Goal: Find specific page/section: Find specific page/section

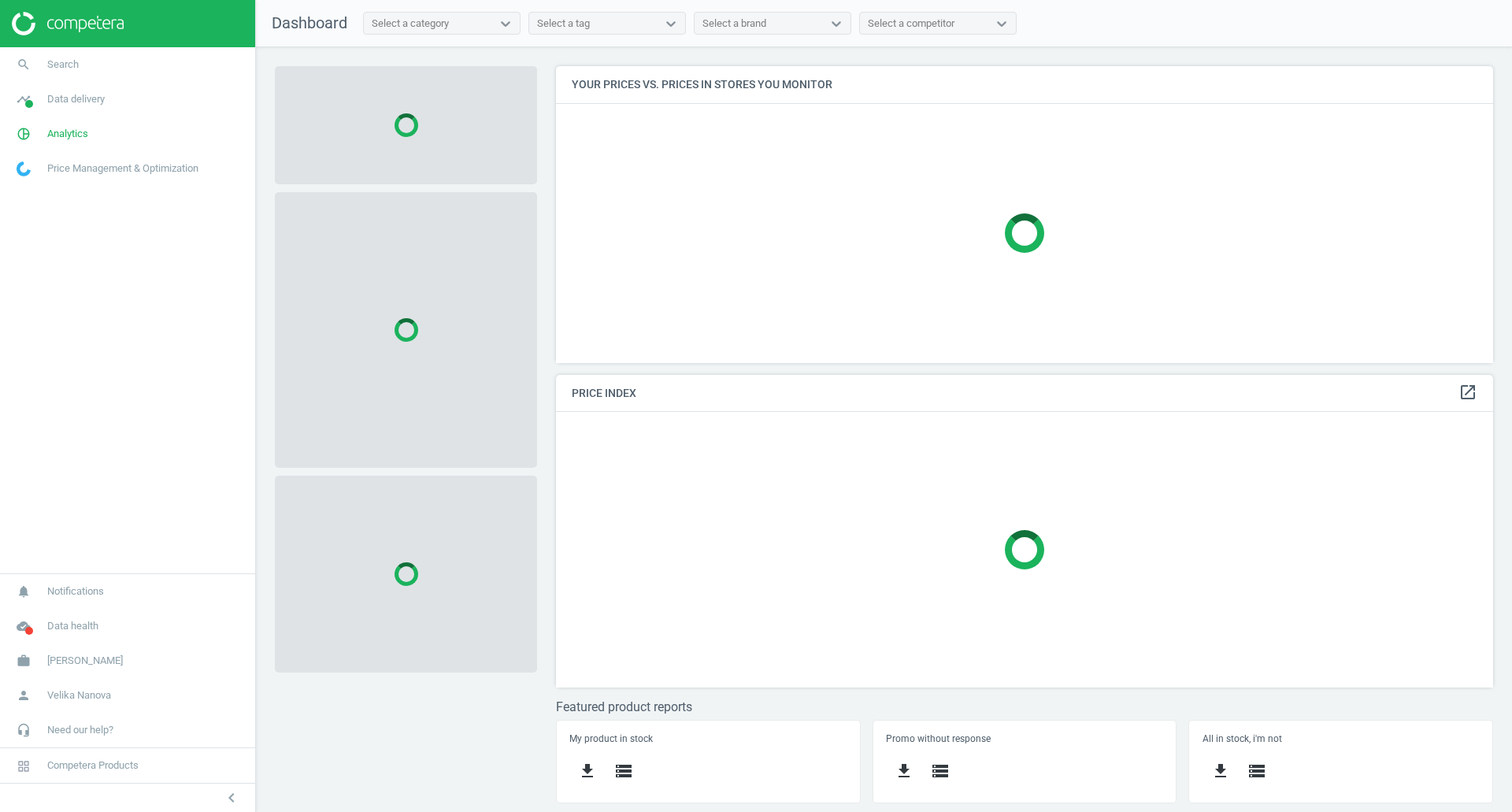
scroll to position [320, 961]
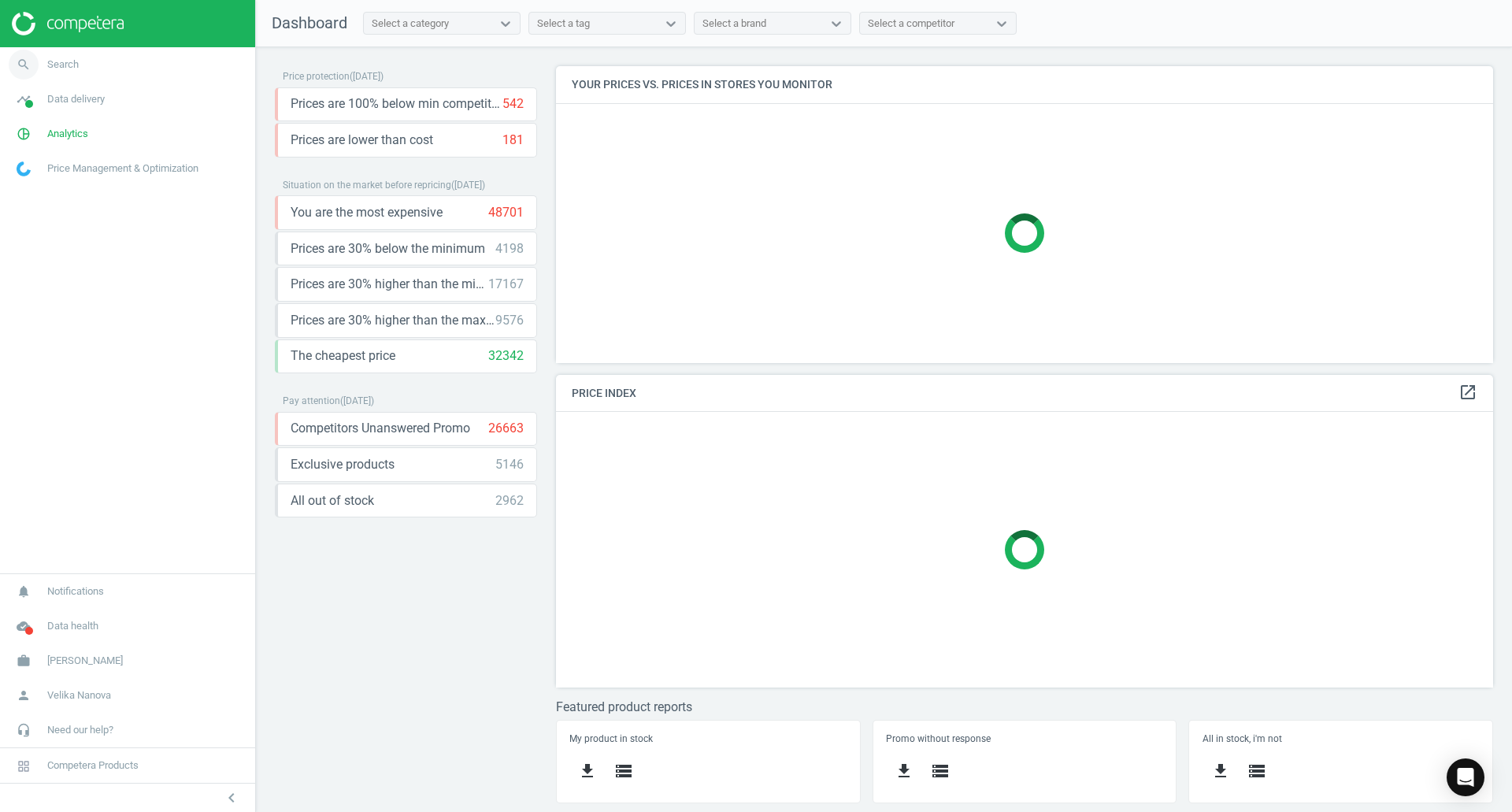
click at [81, 67] on link "search Search" at bounding box center [127, 64] width 255 height 34
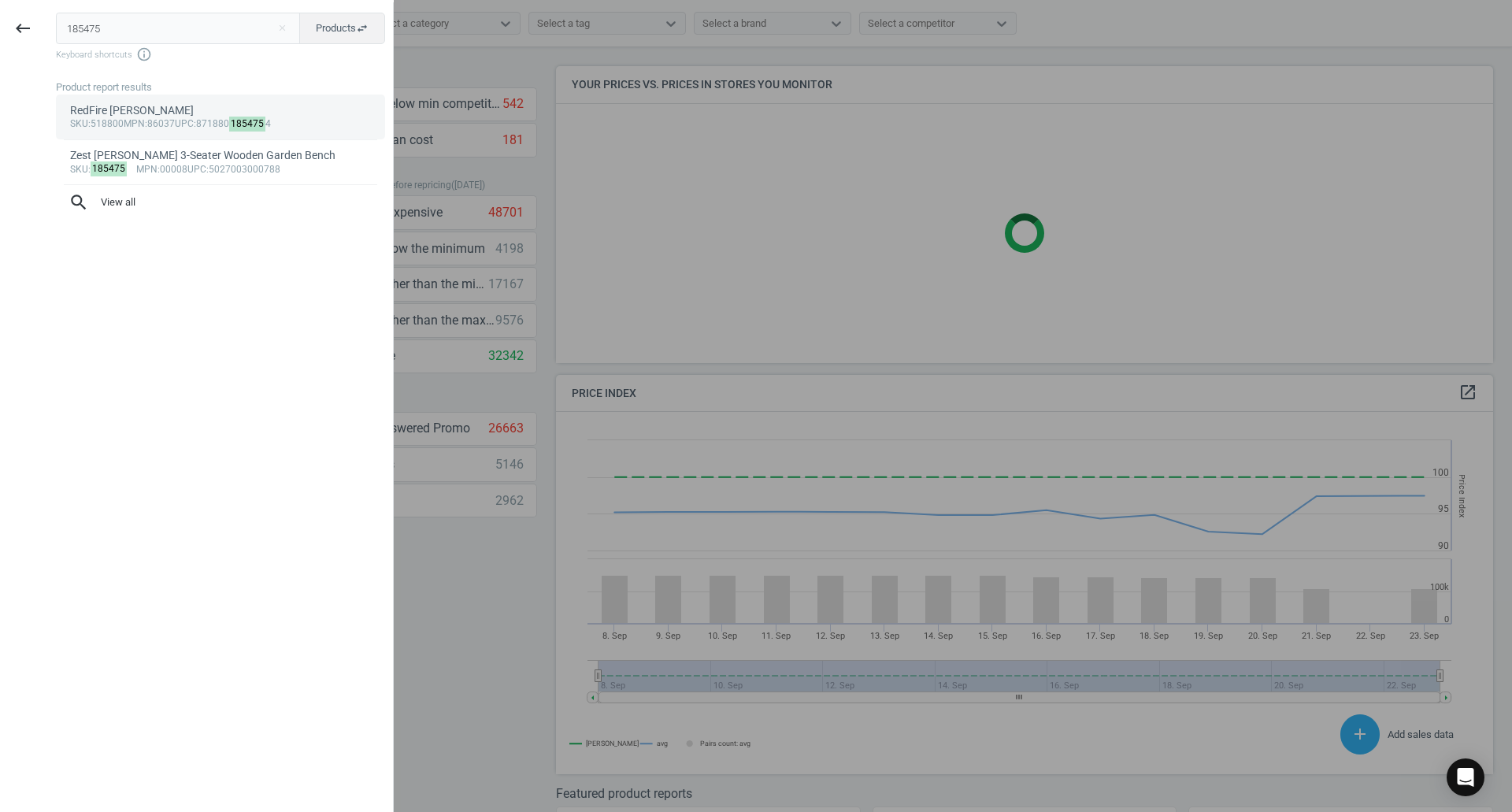
scroll to position [387, 949]
type input "185475"
click at [133, 155] on div "Zest [PERSON_NAME] 3-Seater Wooden Garden Bench" at bounding box center [221, 155] width 301 height 15
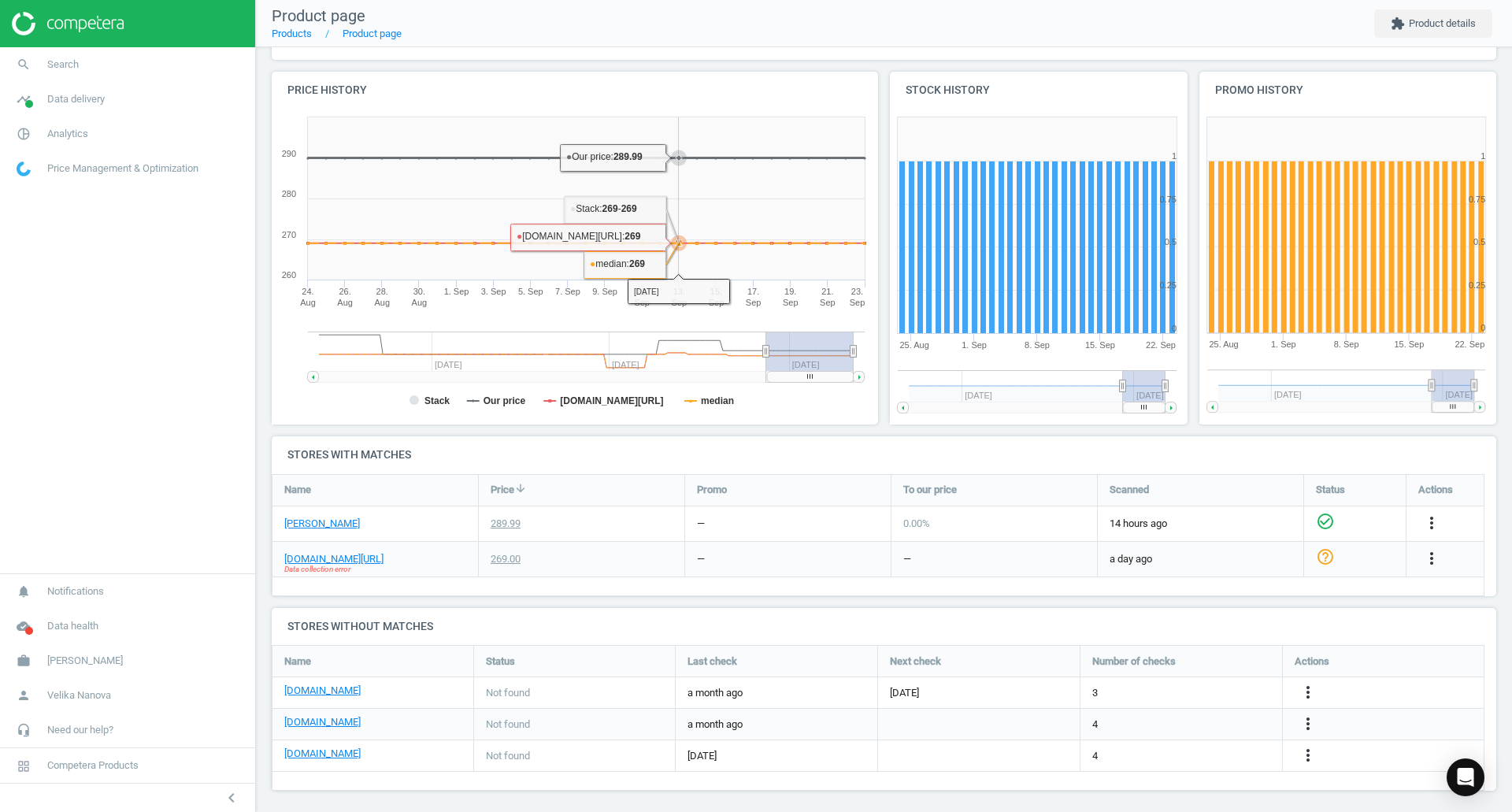
scroll to position [164, 0]
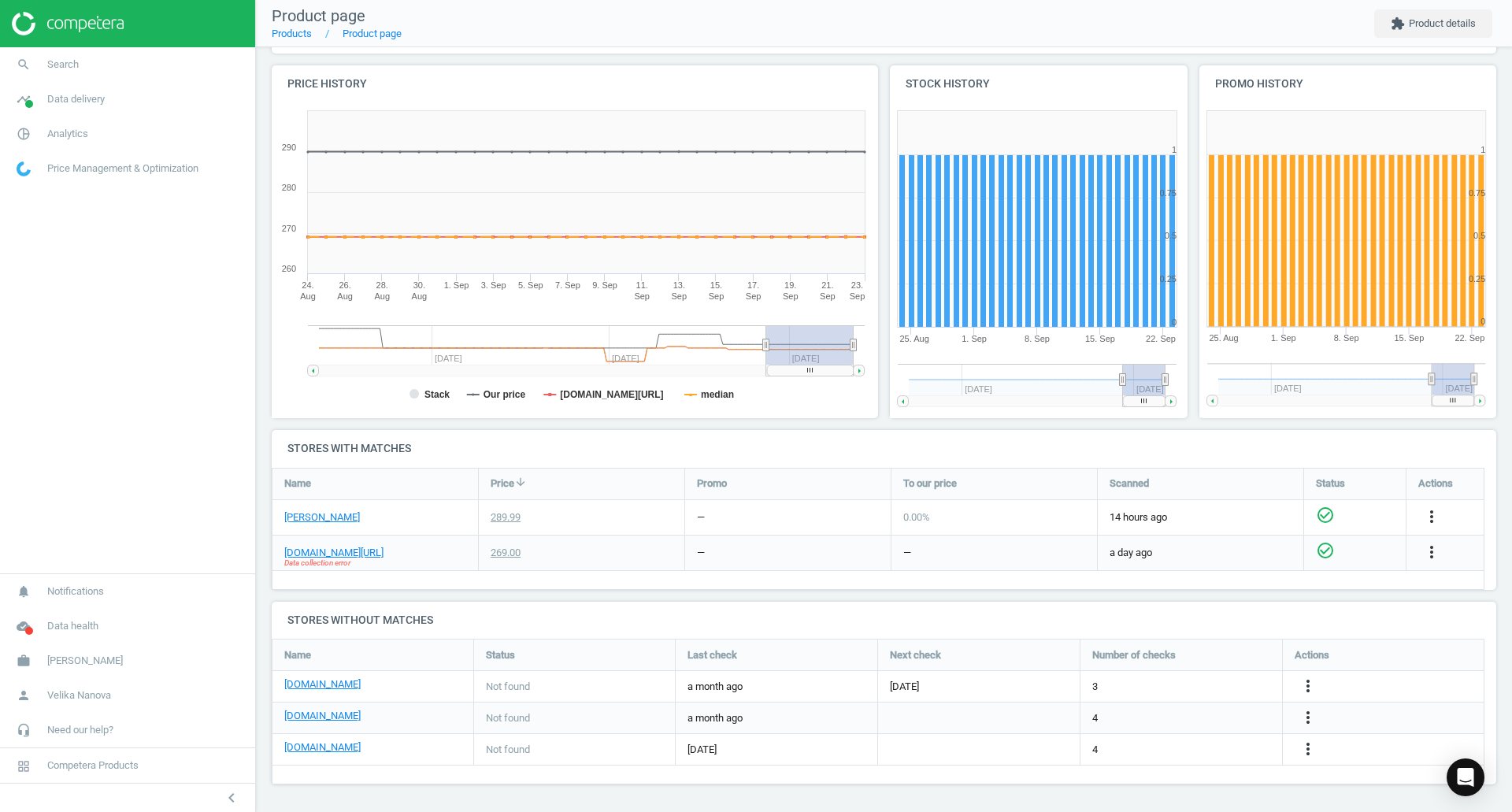
click at [1324, 556] on icon "check_circle_outline" at bounding box center [1325, 551] width 19 height 19
click at [1323, 555] on icon "help_outline" at bounding box center [1325, 551] width 19 height 19
click at [1430, 552] on icon "more_vert" at bounding box center [1431, 552] width 19 height 19
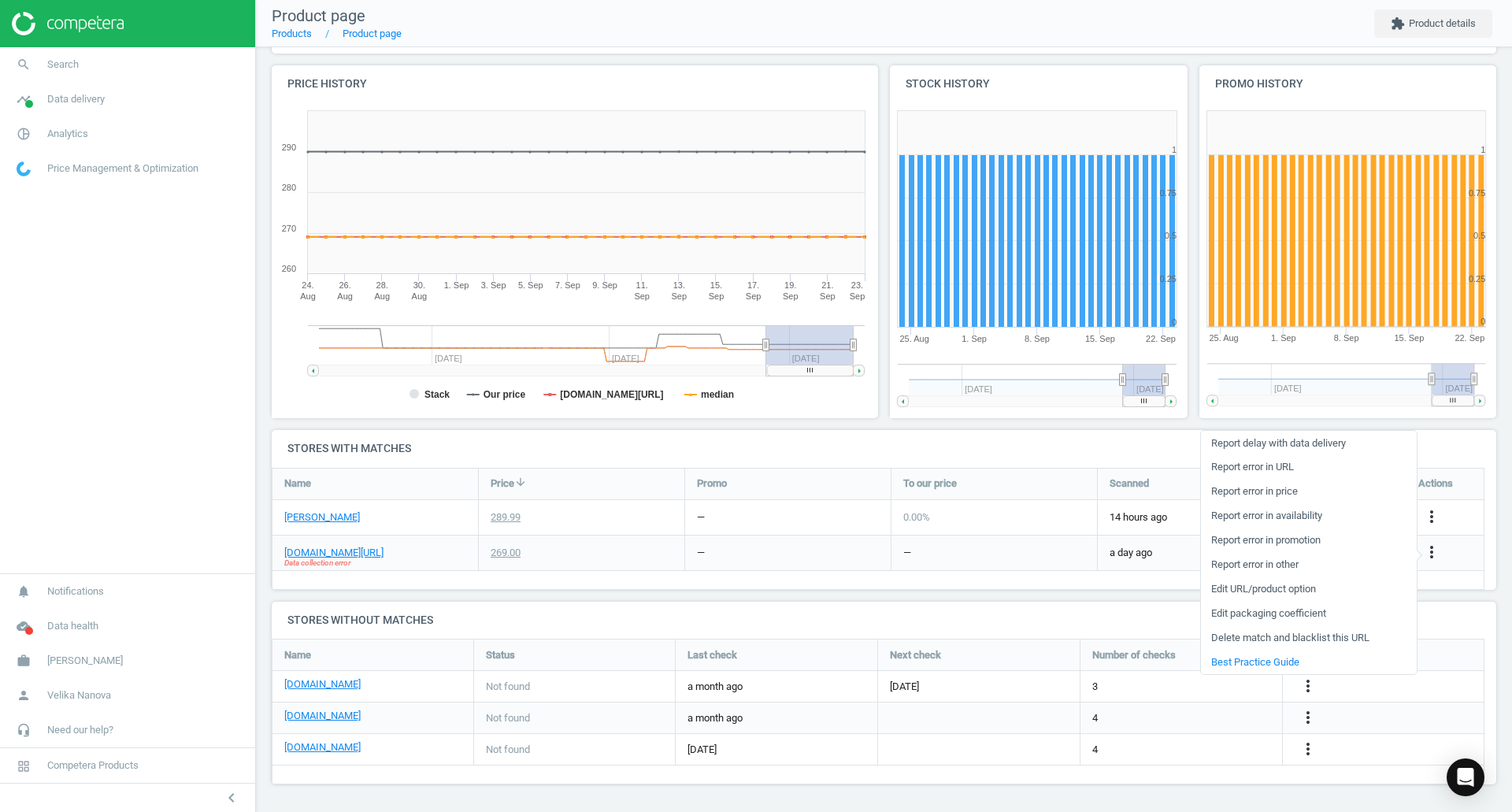
click at [338, 569] on div "[DOMAIN_NAME][URL] Data collection error" at bounding box center [375, 552] width 205 height 34
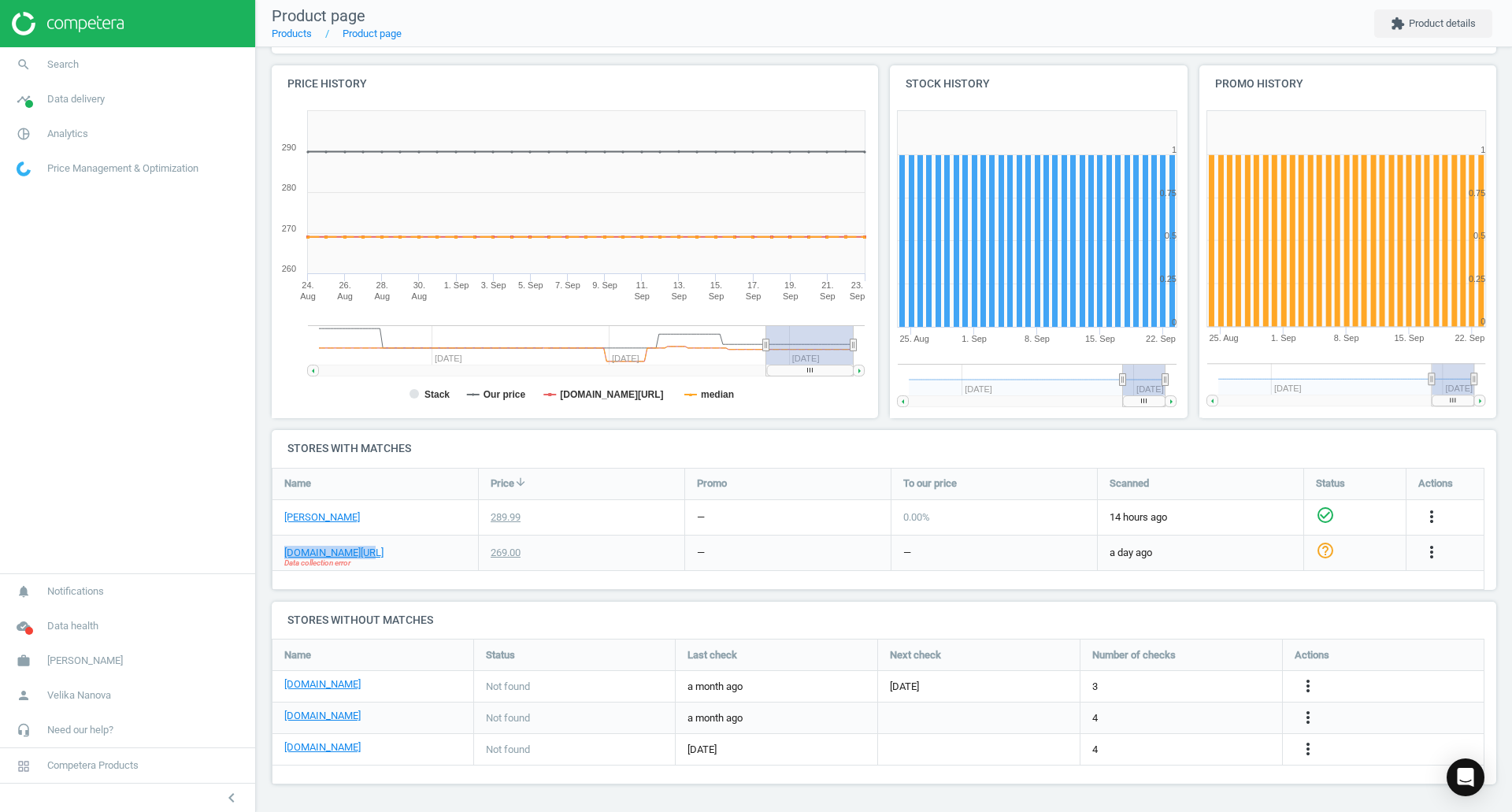
drag, startPoint x: 364, startPoint y: 566, endPoint x: 275, endPoint y: 570, distance: 89.1
click at [275, 570] on div "[DOMAIN_NAME][URL] Data collection error" at bounding box center [376, 553] width 206 height 35
click at [291, 567] on span "Data collection error" at bounding box center [317, 563] width 66 height 11
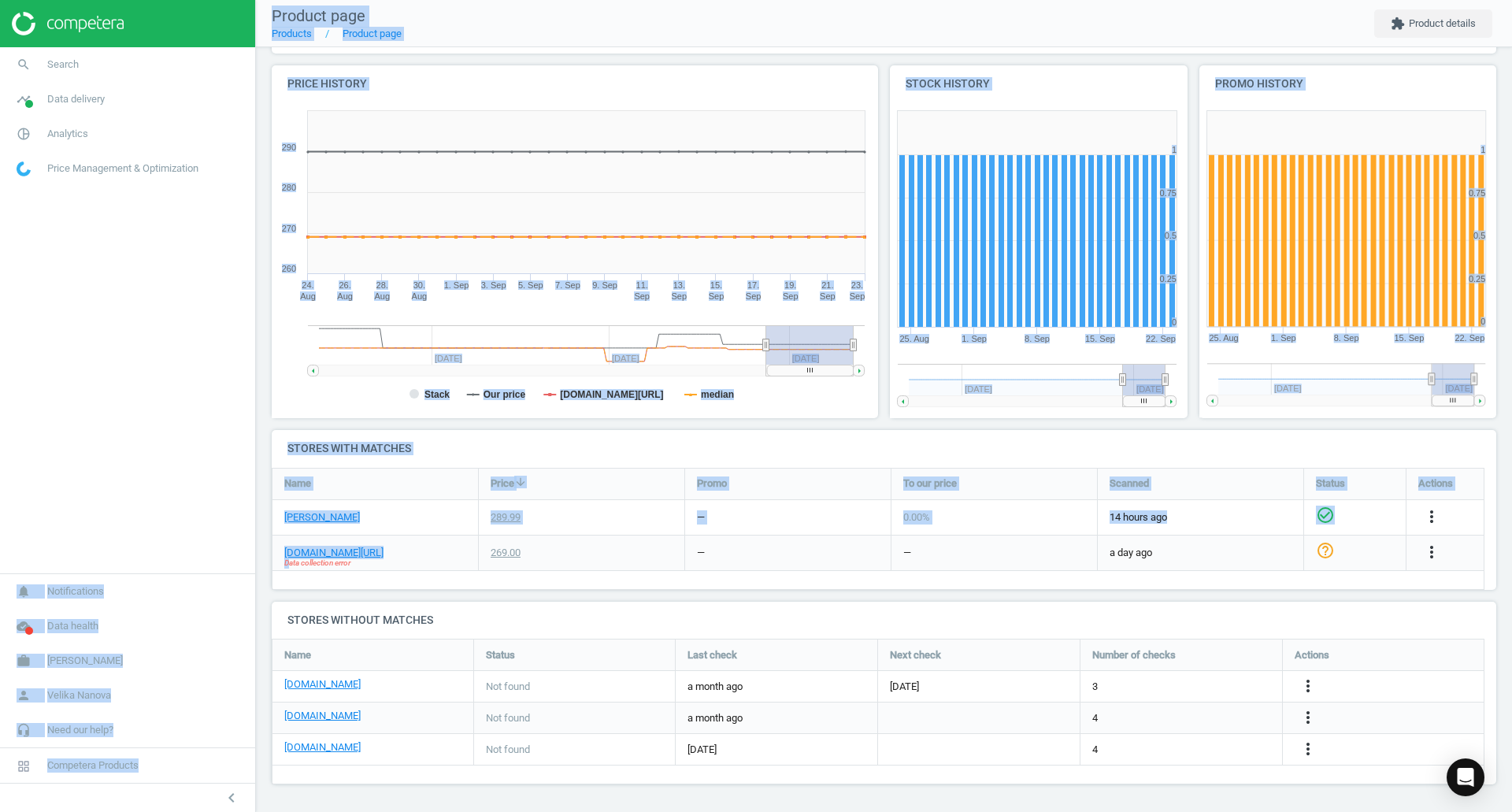
drag, startPoint x: 290, startPoint y: 567, endPoint x: 255, endPoint y: 563, distance: 35.2
click at [255, 563] on section "search Search timeline Data delivery Overview Matches dashboard Matches Rematch…" at bounding box center [756, 406] width 1512 height 812
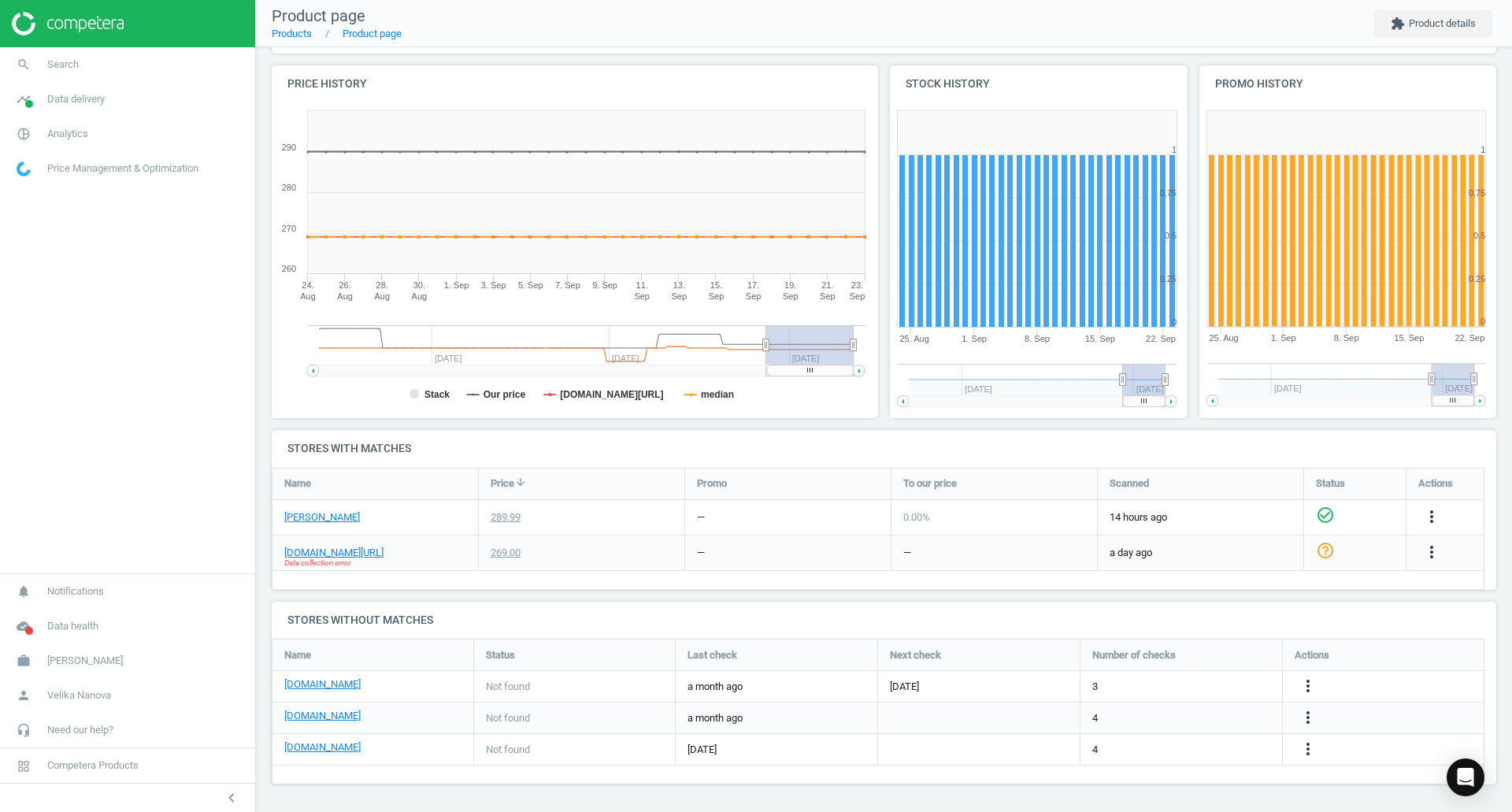
click at [138, 458] on nav "search Search timeline Data delivery Overview Matches dashboard Matches Rematch…" at bounding box center [127, 310] width 255 height 526
click at [54, 67] on span "Search" at bounding box center [62, 65] width 31 height 14
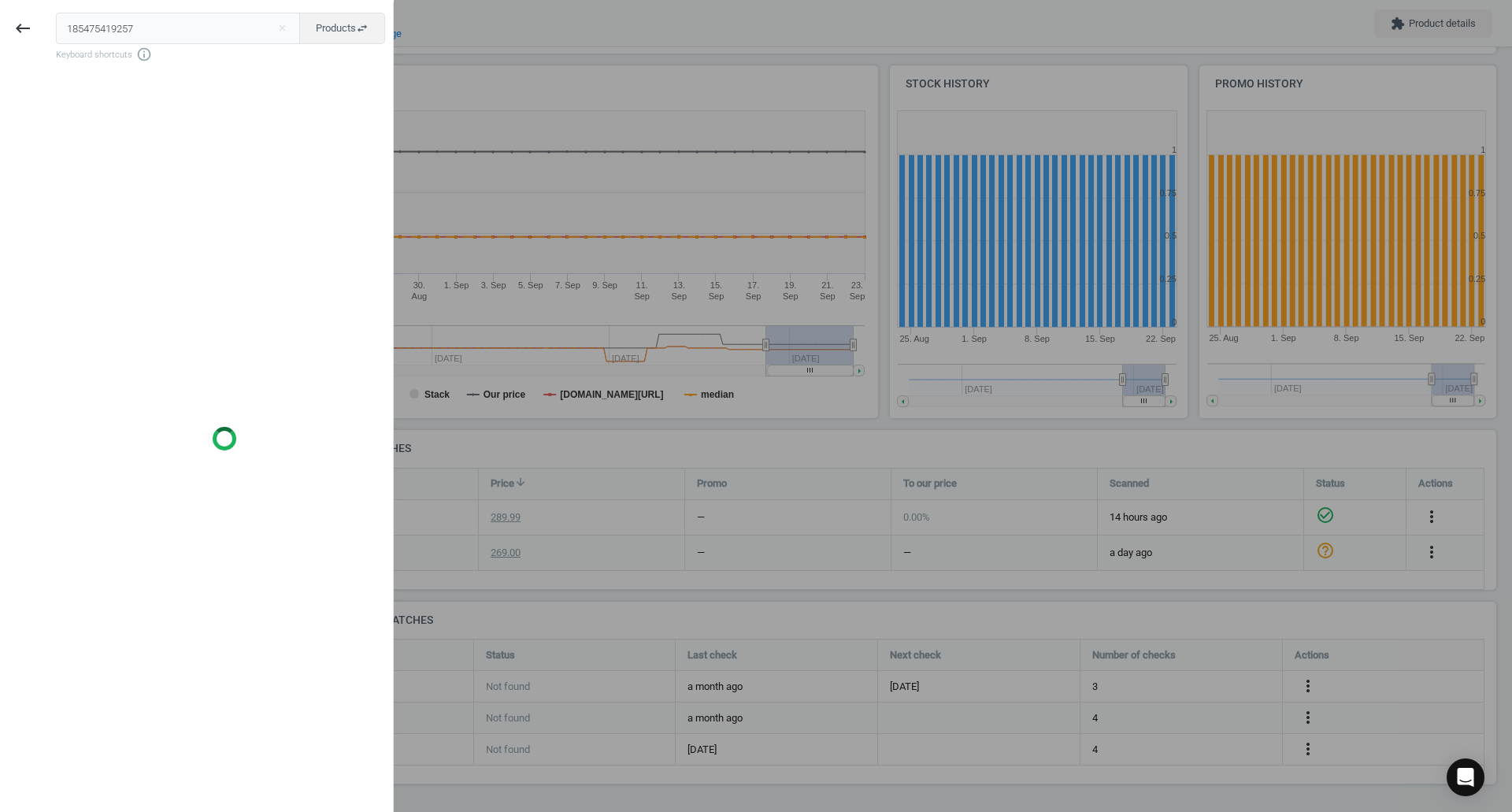
drag, startPoint x: 165, startPoint y: 30, endPoint x: 0, endPoint y: 34, distance: 165.0
click at [0, 34] on div "keyboard_backspace 185475419257 close Products swap_horiz Keyboard shortcuts in…" at bounding box center [197, 408] width 394 height 812
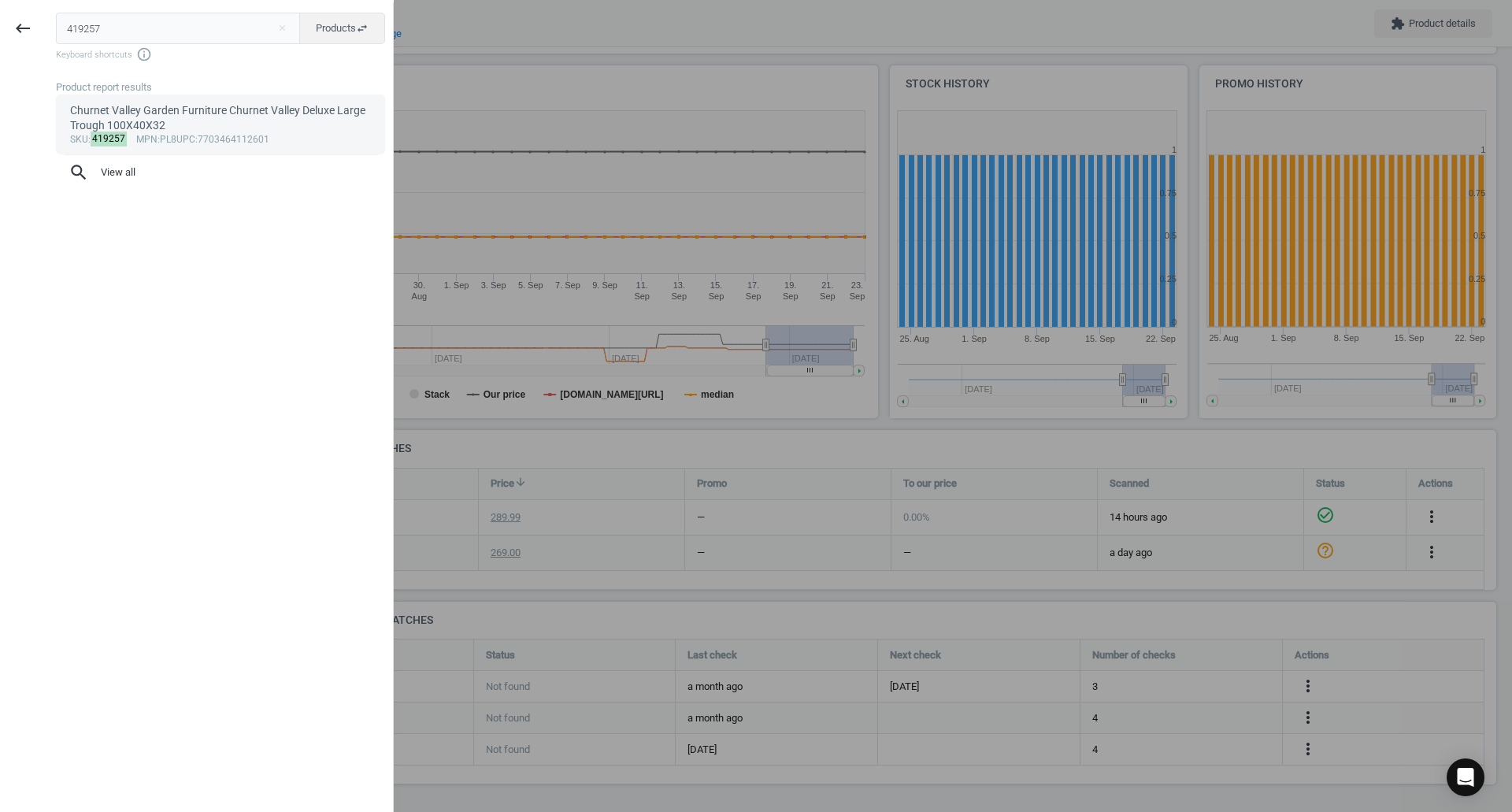
type input "419257"
click at [95, 114] on div "Churnet Valley Garden Furniture Churnet Valley Deluxe Large Trough 100X40X32" at bounding box center [221, 118] width 301 height 30
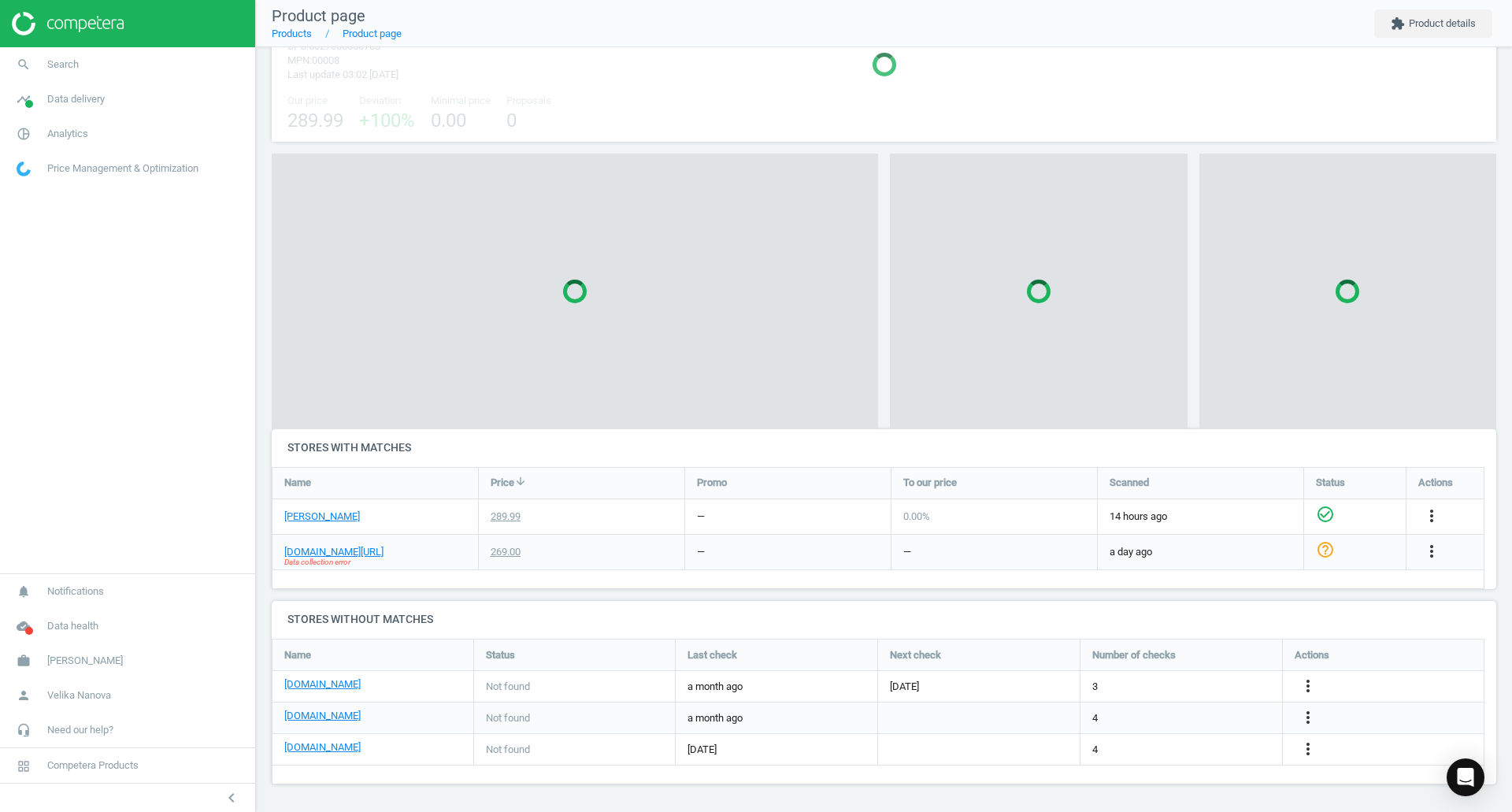
click at [95, 114] on body "Group 2 Created with Sketch. ic/cloud_download/grey600 Created with Sketch. gra…" at bounding box center [756, 406] width 1512 height 812
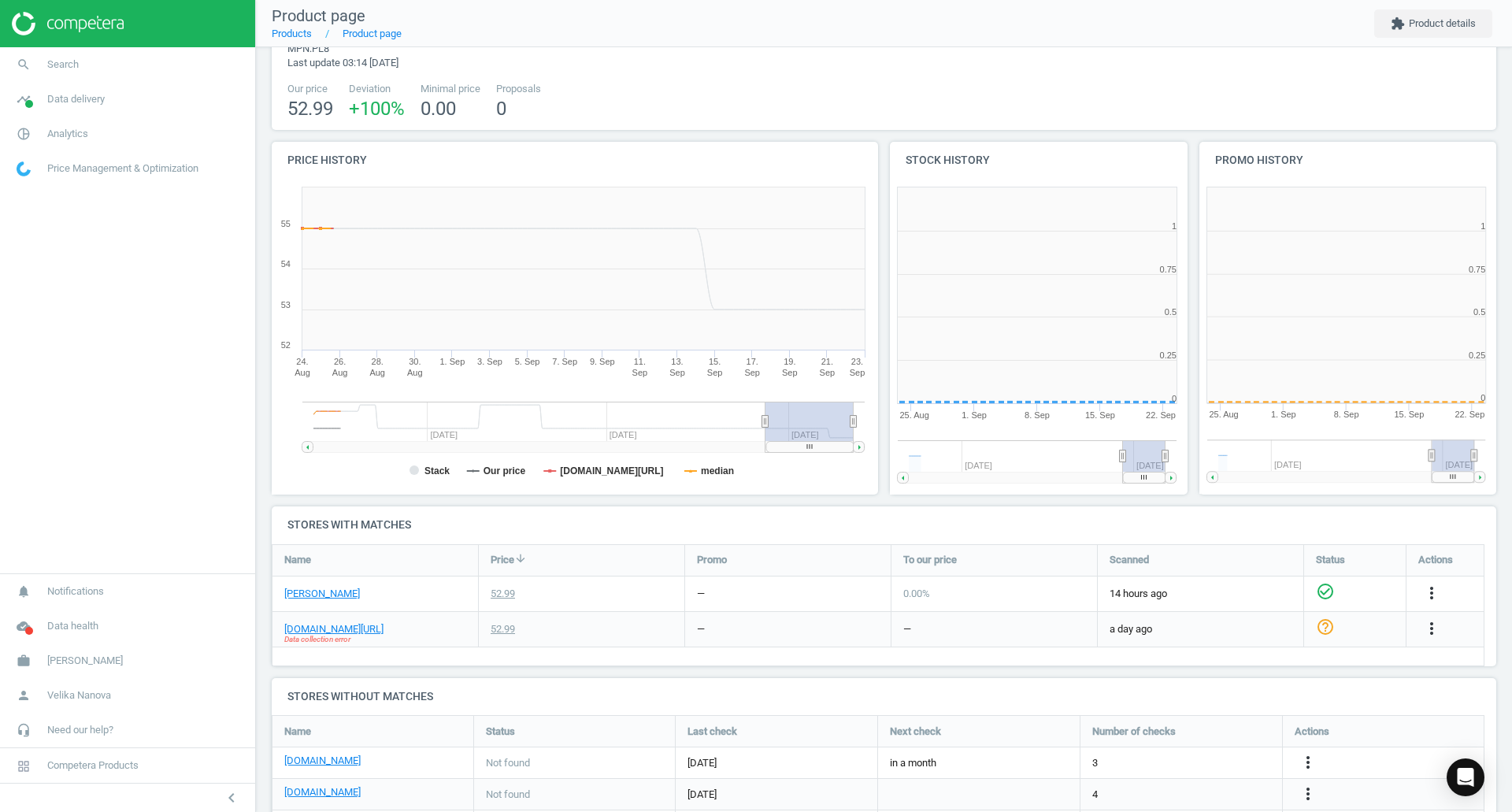
scroll to position [340, 319]
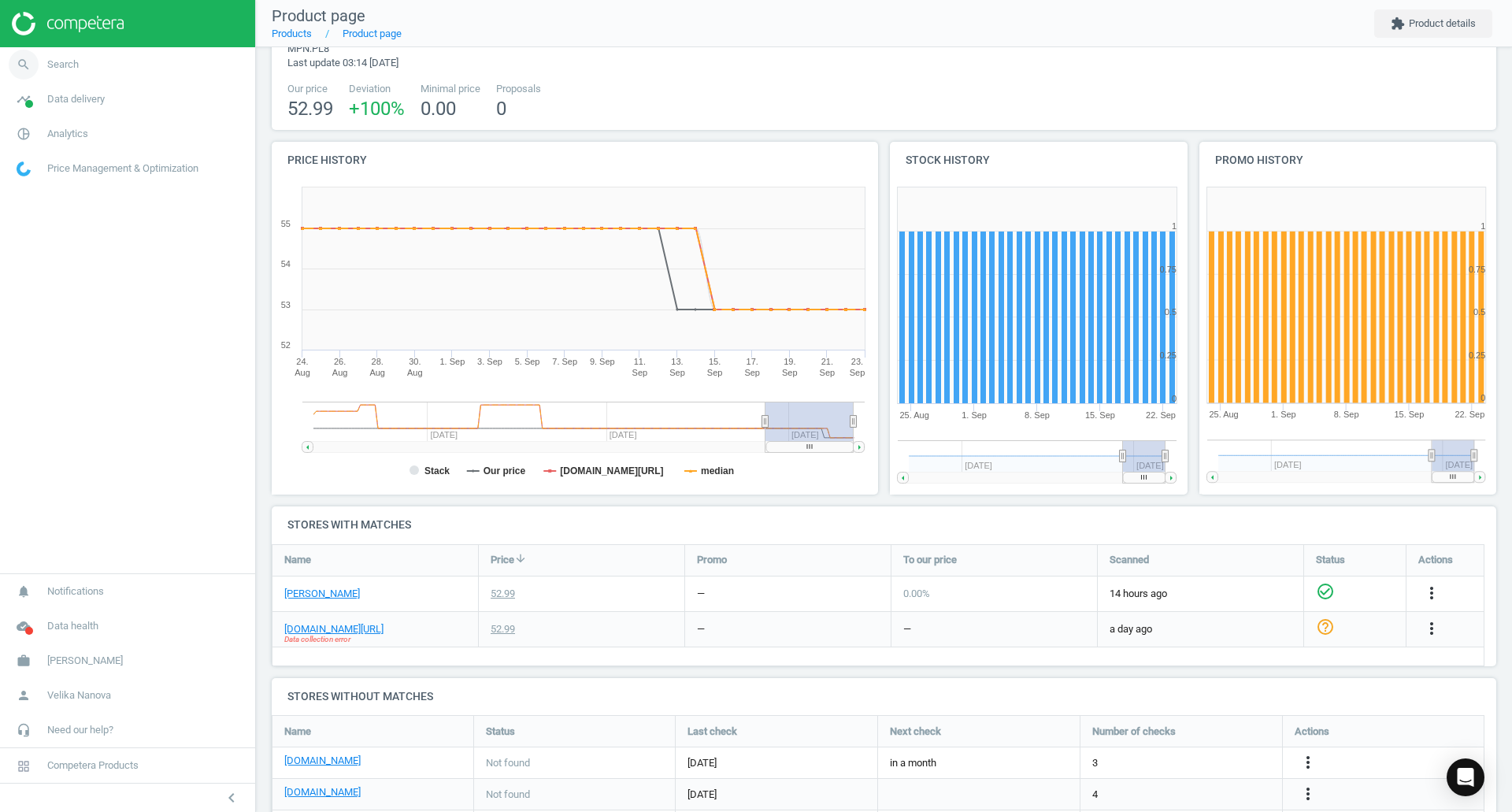
click at [45, 62] on span "search" at bounding box center [23, 64] width 47 height 34
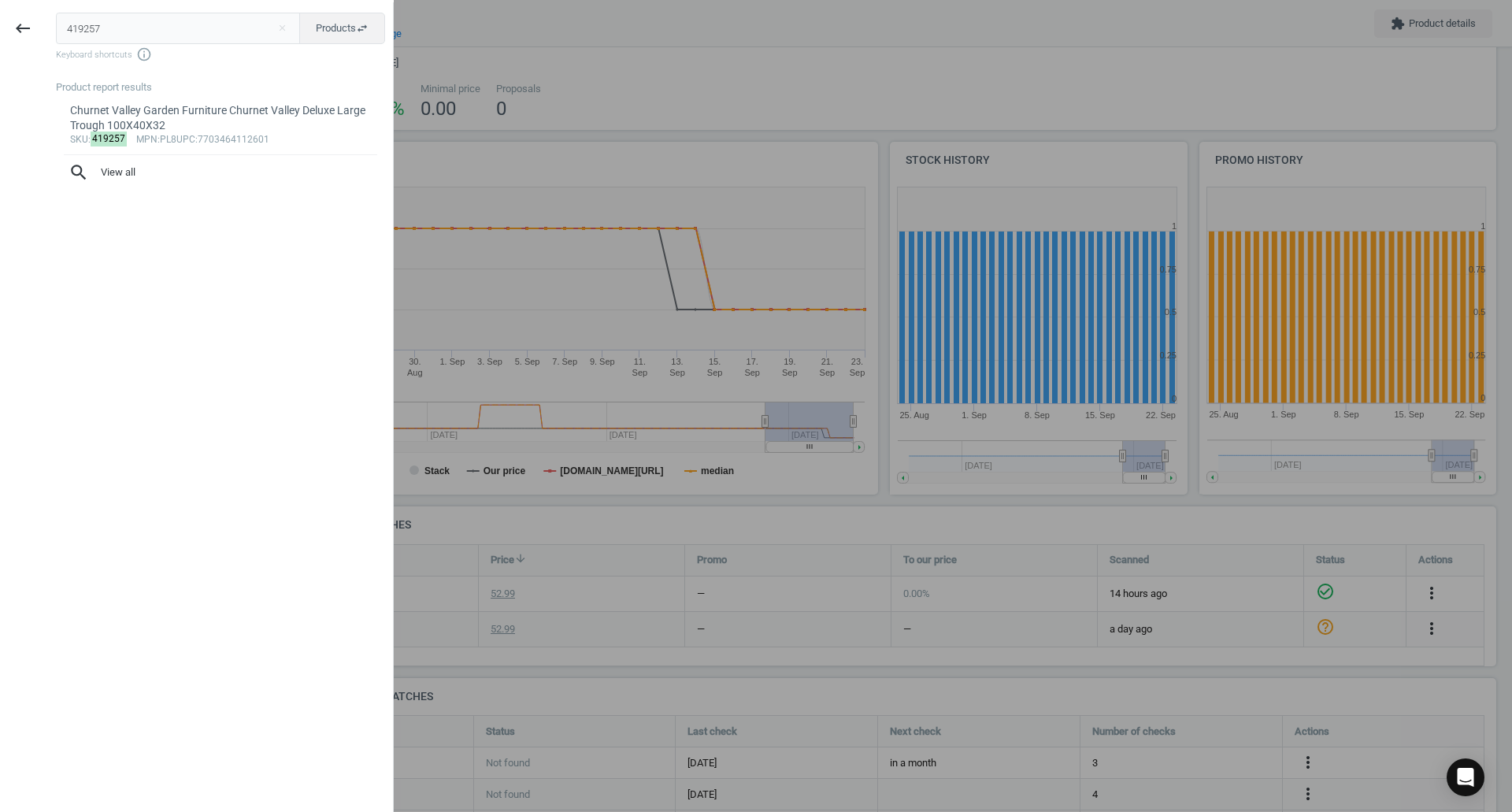
drag, startPoint x: 166, startPoint y: 24, endPoint x: 0, endPoint y: 24, distance: 166.0
click at [0, 24] on div "keyboard_backspace 419257 close Products swap_horiz Keyboard shortcuts info_out…" at bounding box center [197, 408] width 394 height 812
type input "419269"
click at [152, 126] on div "[GEOGRAPHIC_DATA] Furniture [GEOGRAPHIC_DATA] Pergola 2.4M X 2.4M" at bounding box center [221, 118] width 301 height 30
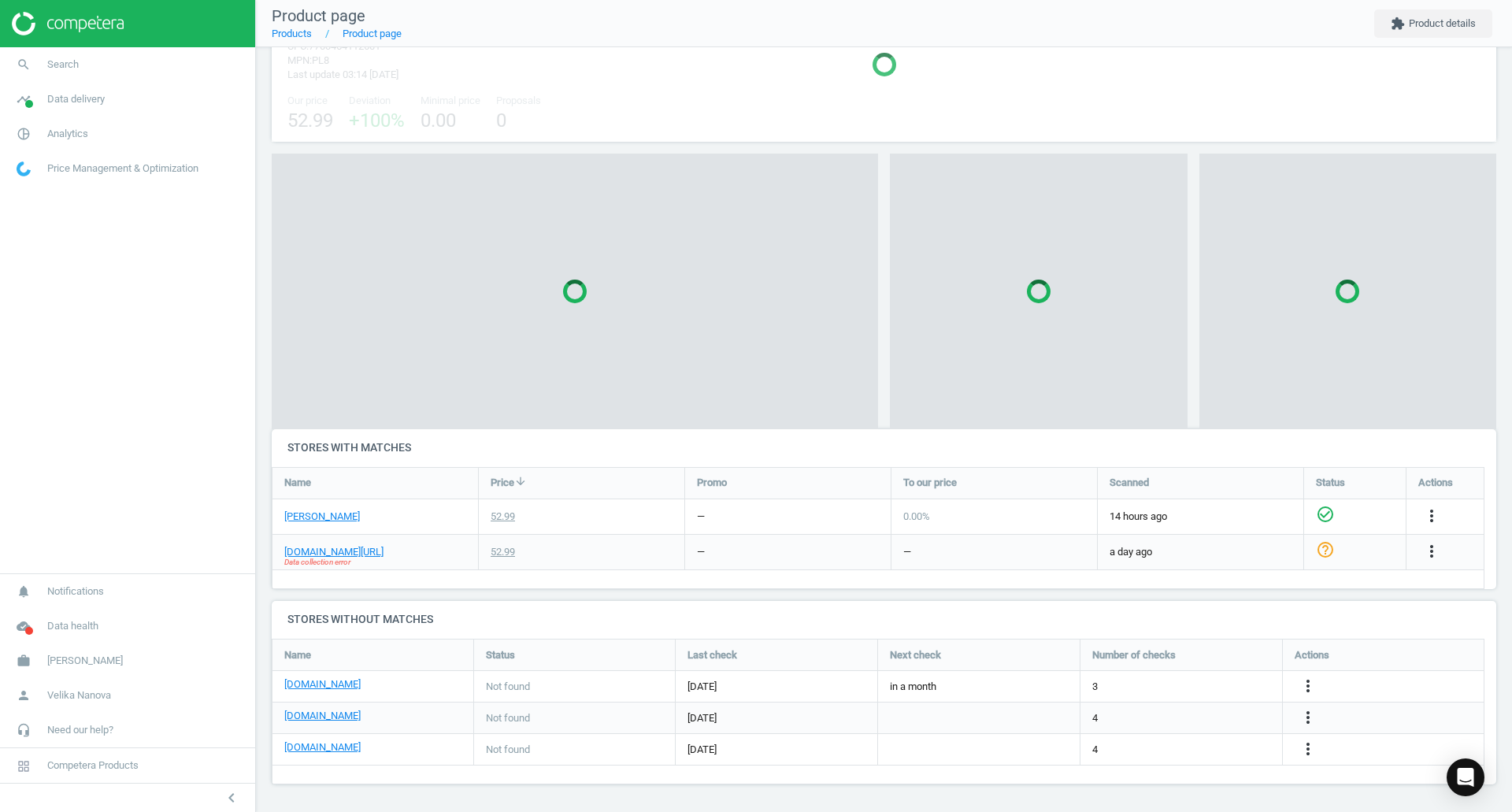
click at [152, 126] on body "Group 2 Created with Sketch. ic/cloud_download/grey600 Created with Sketch. gra…" at bounding box center [756, 406] width 1512 height 812
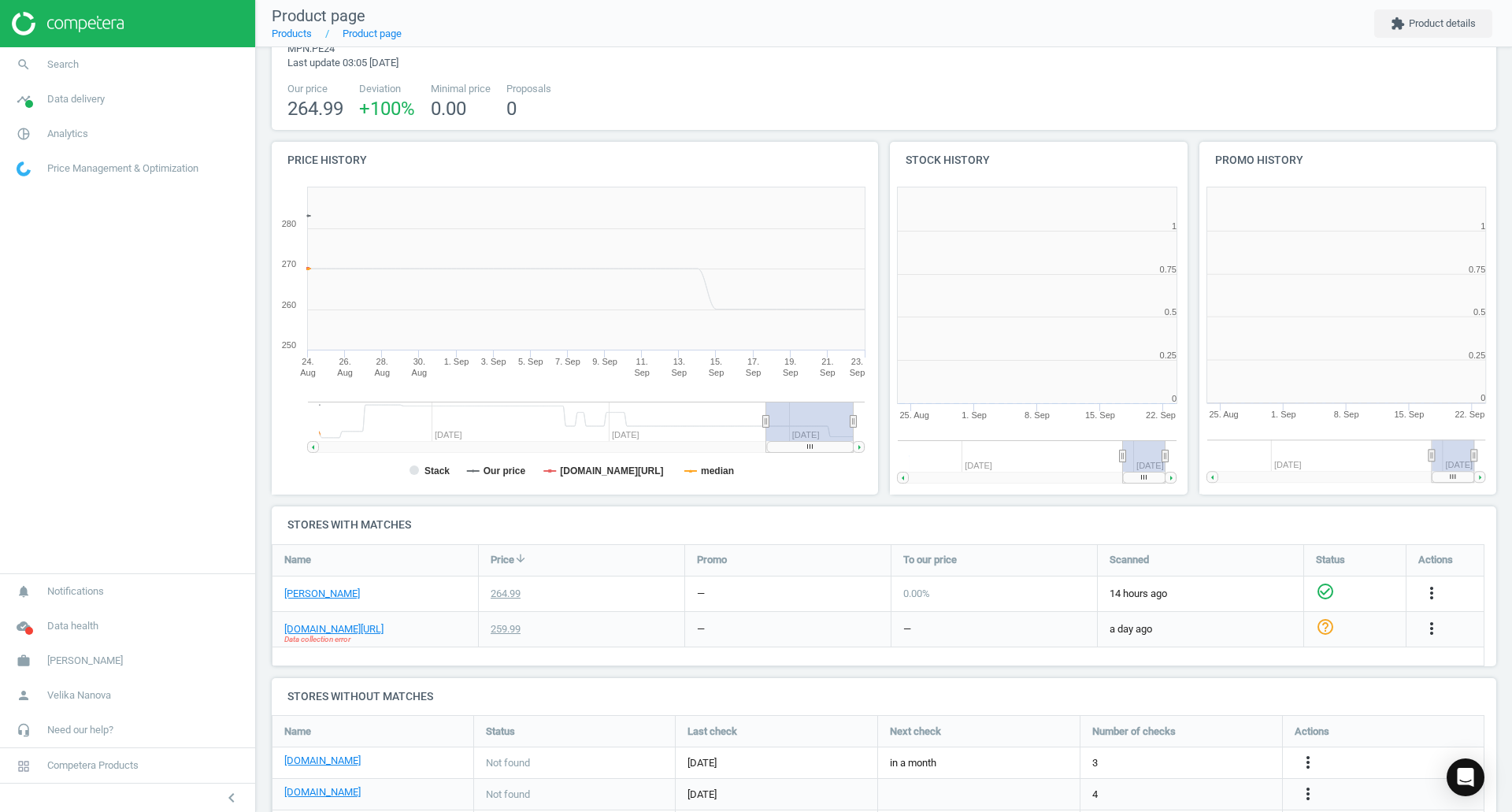
scroll to position [340, 319]
